Goal: Information Seeking & Learning: Learn about a topic

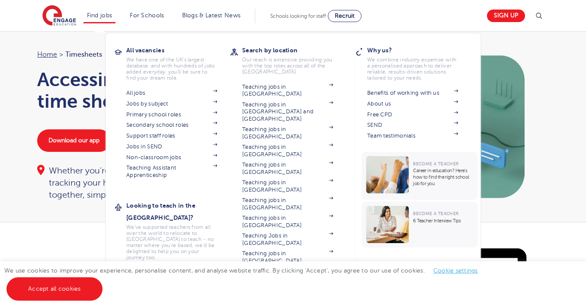
click at [97, 19] on li "Find jobs All vacancies We have one of the UK's largest database. and with hund…" at bounding box center [99, 16] width 32 height 15
click at [165, 138] on link "Support staff roles" at bounding box center [171, 135] width 91 height 7
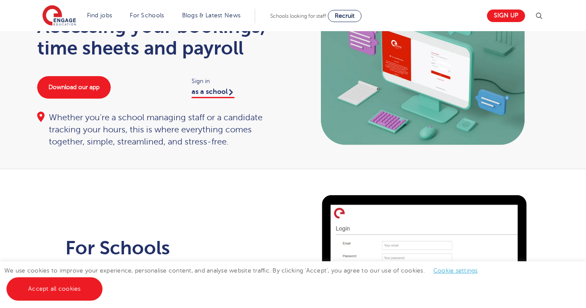
scroll to position [54, 0]
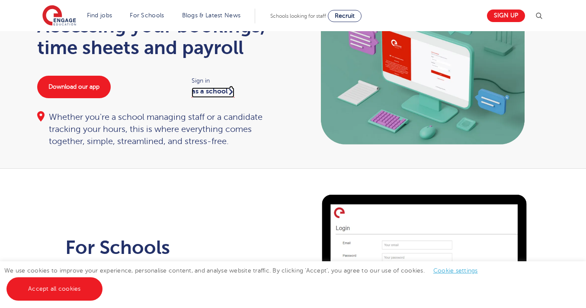
click at [214, 92] on link "as a school" at bounding box center [213, 92] width 43 height 10
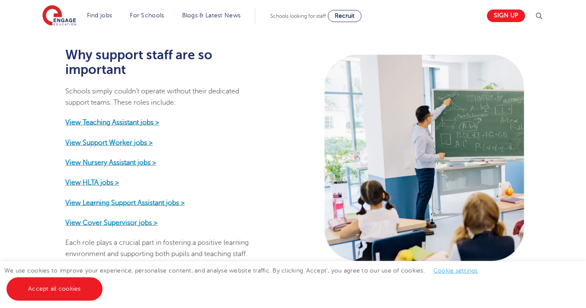
scroll to position [406, 0]
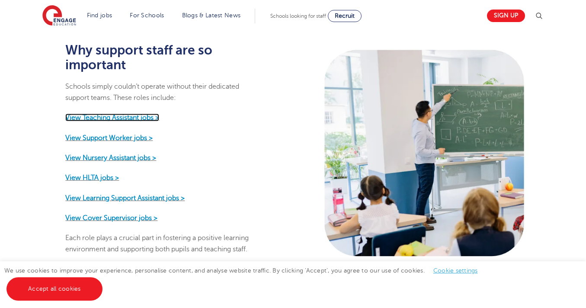
click at [138, 114] on strong "View Teaching Assistant jobs >" at bounding box center [112, 118] width 94 height 8
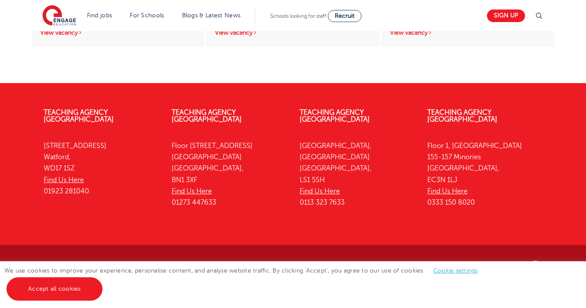
scroll to position [566, 0]
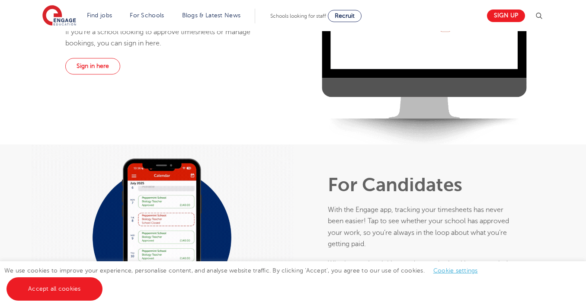
scroll to position [42, 0]
